Goal: Task Accomplishment & Management: Manage account settings

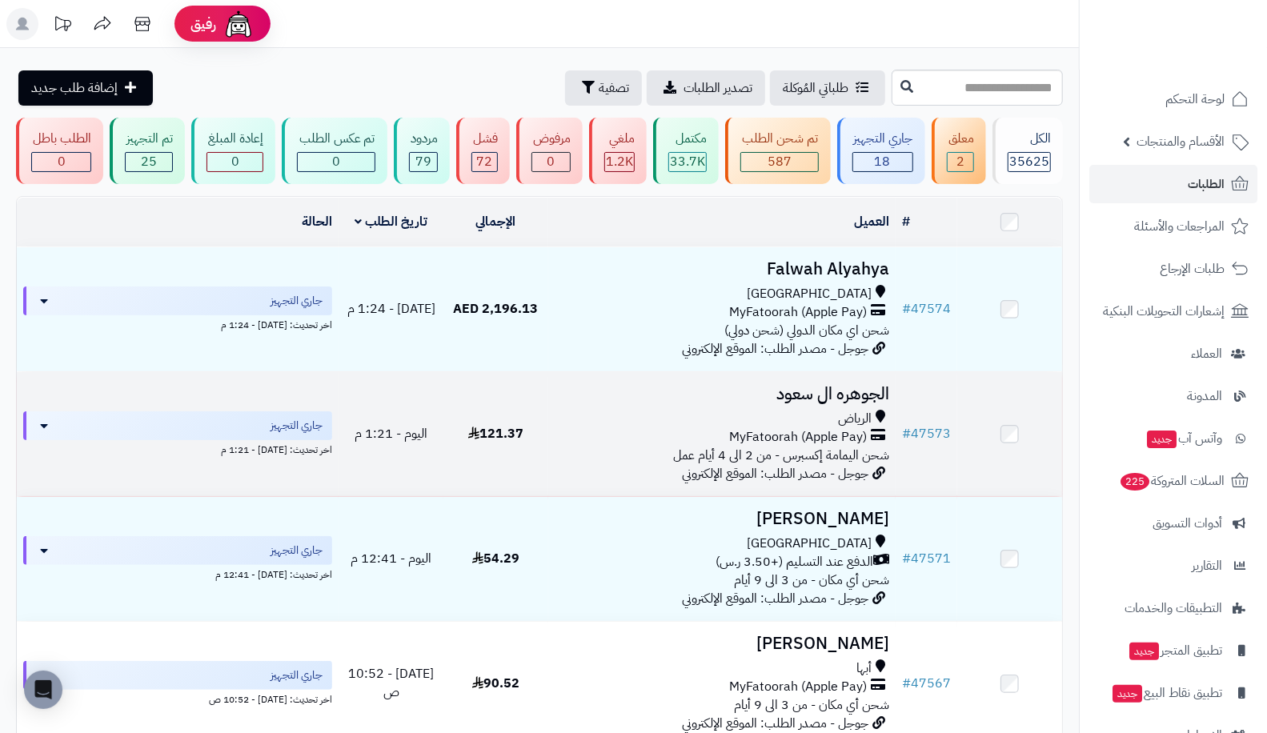
click at [962, 425] on td at bounding box center [1009, 434] width 105 height 124
click at [924, 424] on link "# 47573" at bounding box center [926, 433] width 49 height 19
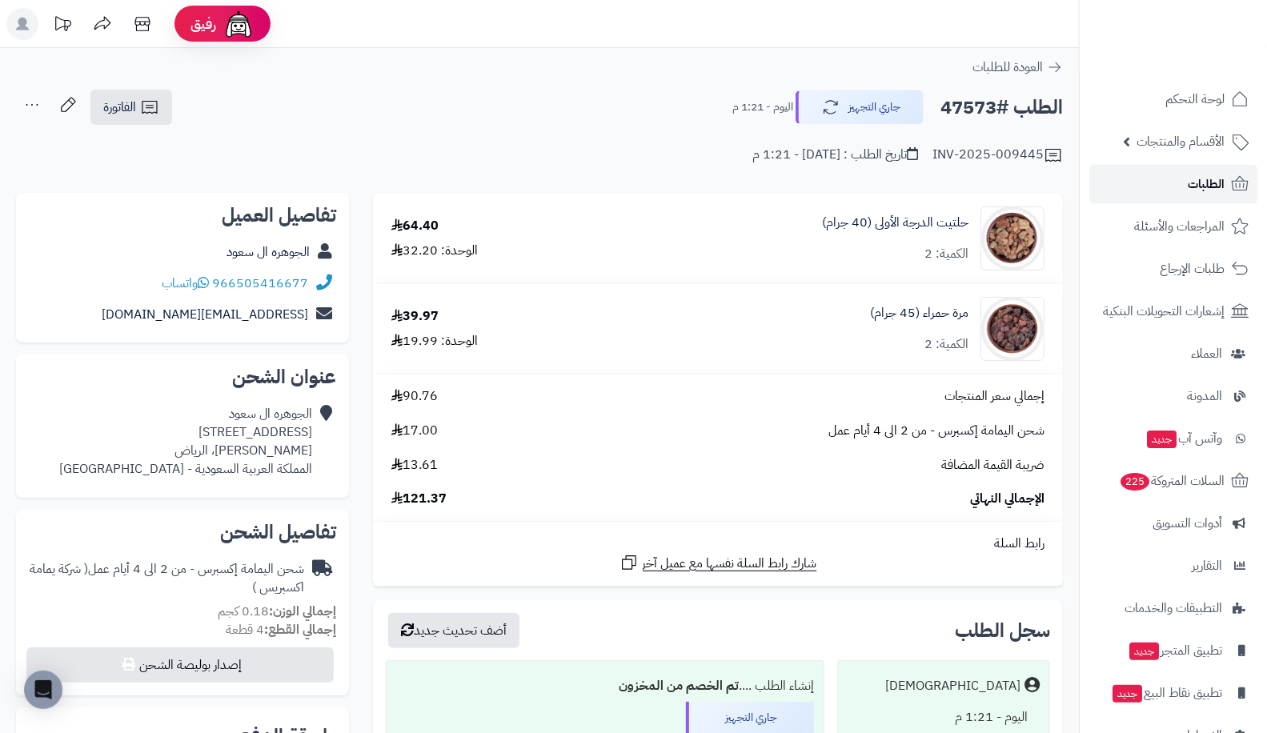
click at [1183, 172] on link "الطلبات" at bounding box center [1173, 184] width 168 height 38
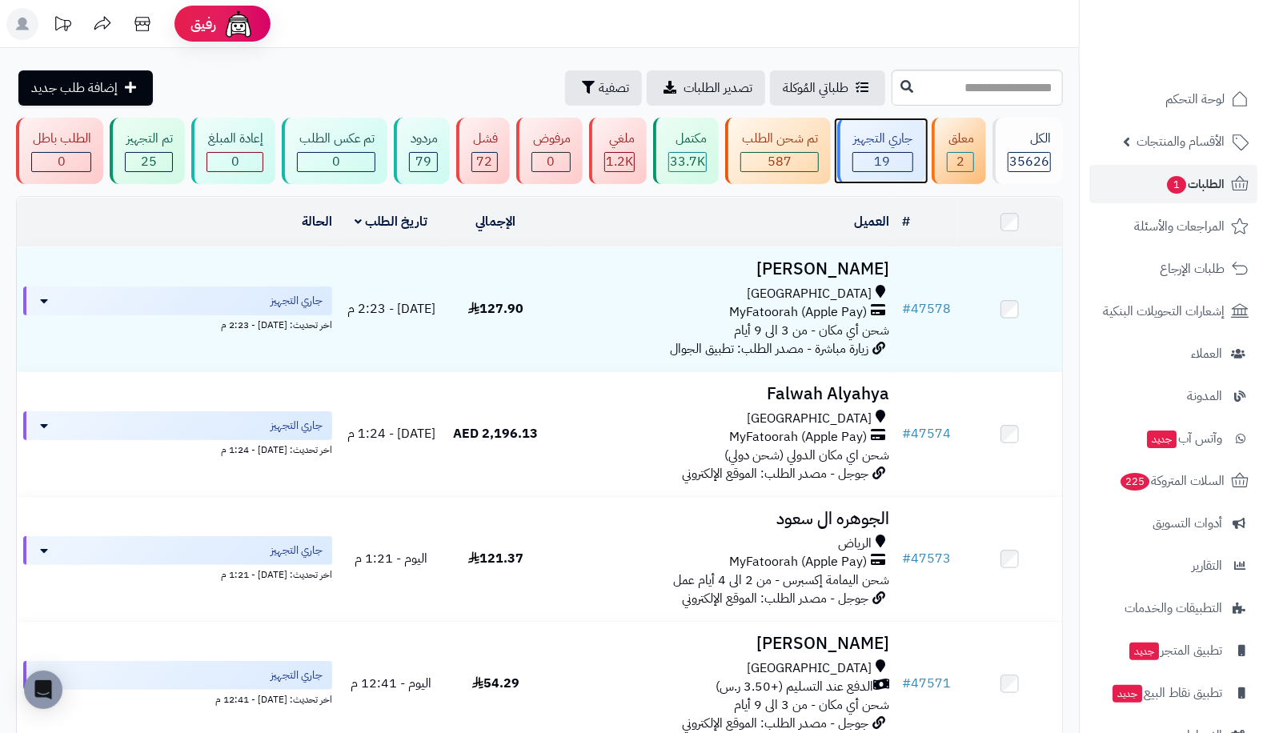
click at [900, 149] on div "جاري التجهيز 19" at bounding box center [881, 151] width 88 height 66
click at [857, 133] on div "جاري التجهيز" at bounding box center [882, 139] width 61 height 18
click at [1174, 195] on link "الطلبات" at bounding box center [1173, 184] width 168 height 38
click at [1210, 178] on span "الطلبات" at bounding box center [1206, 184] width 37 height 22
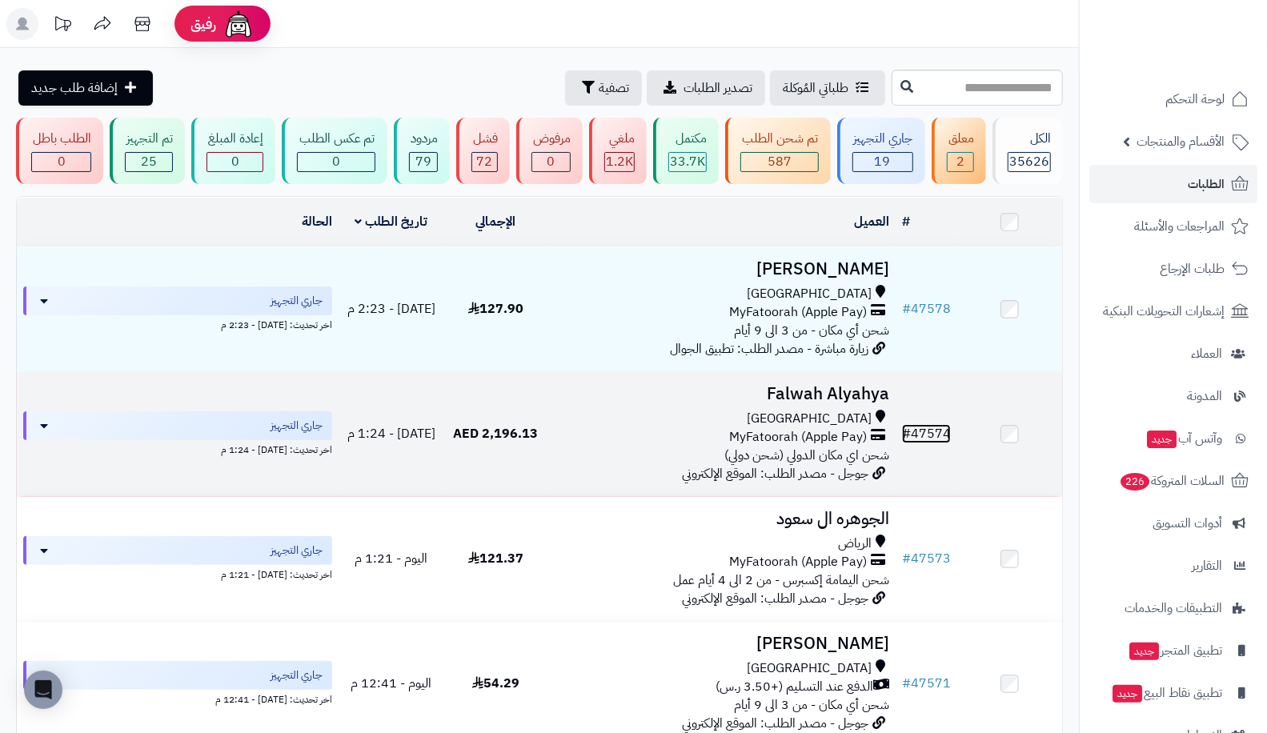
click at [940, 424] on link "# 47574" at bounding box center [926, 433] width 49 height 19
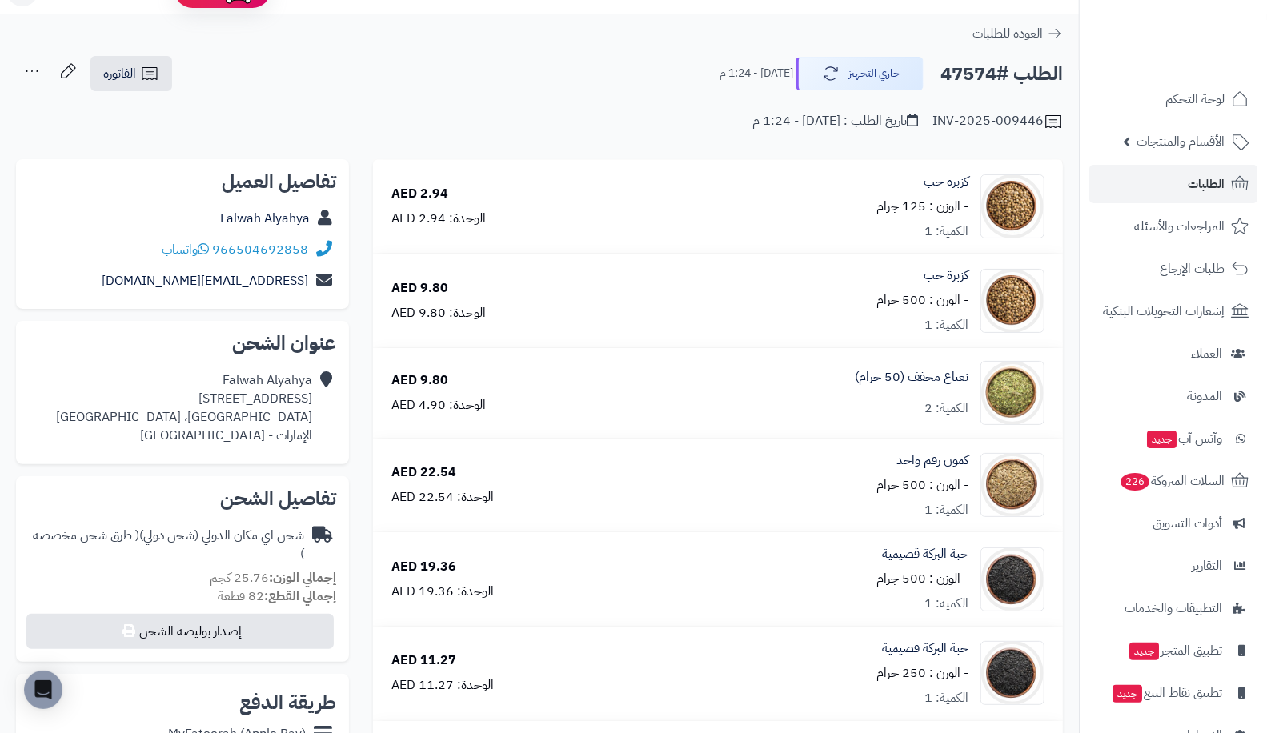
scroll to position [10, 0]
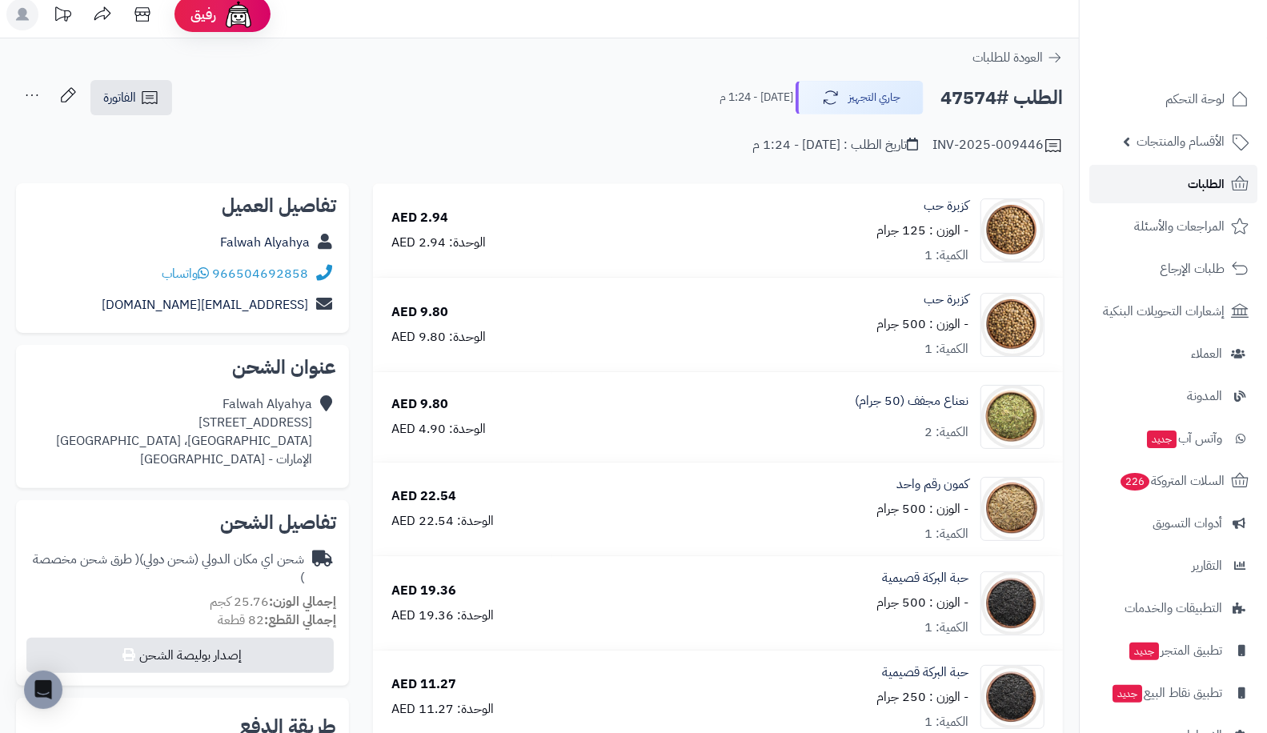
click at [1209, 178] on span "الطلبات" at bounding box center [1206, 184] width 37 height 22
